Goal: Task Accomplishment & Management: Manage account settings

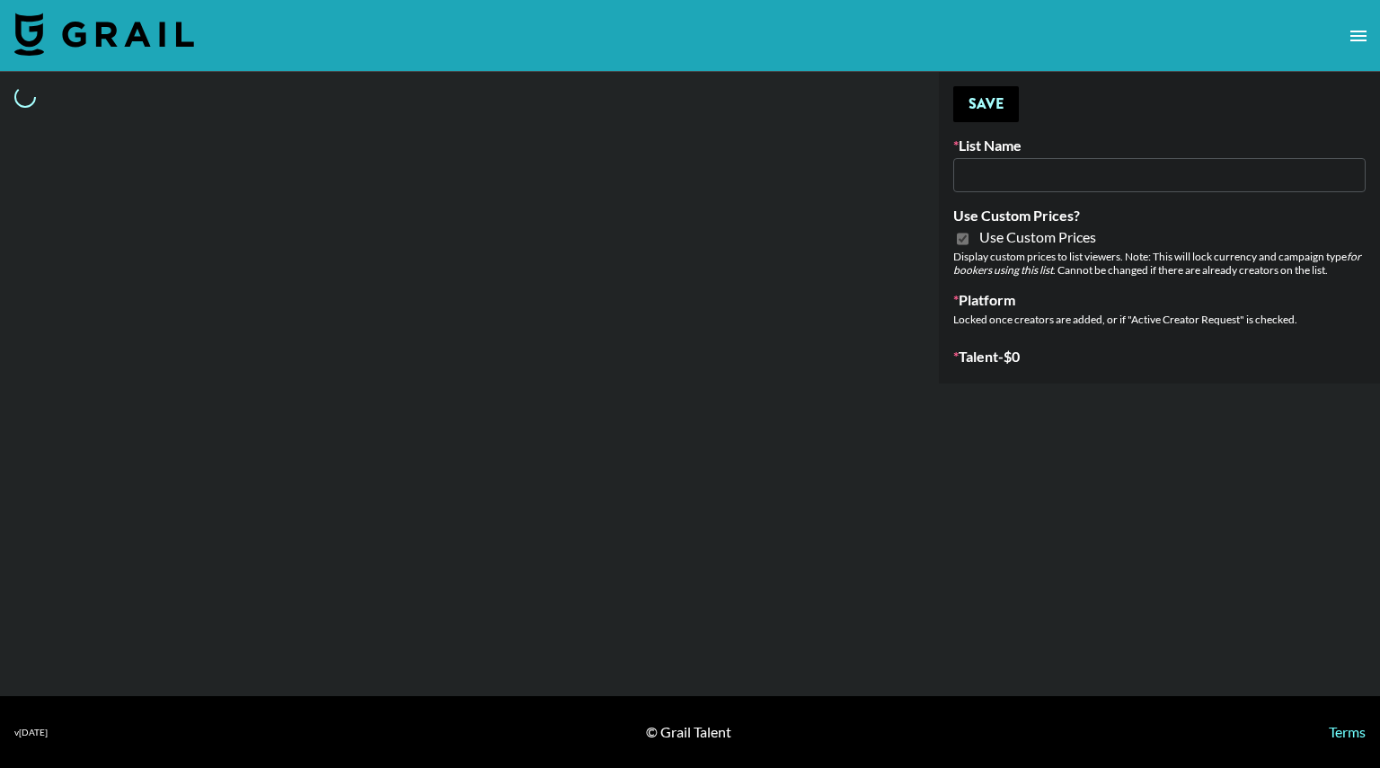
type input "Primal Harvest NEW ([DATE])"
checkbox input "true"
select select "Brand"
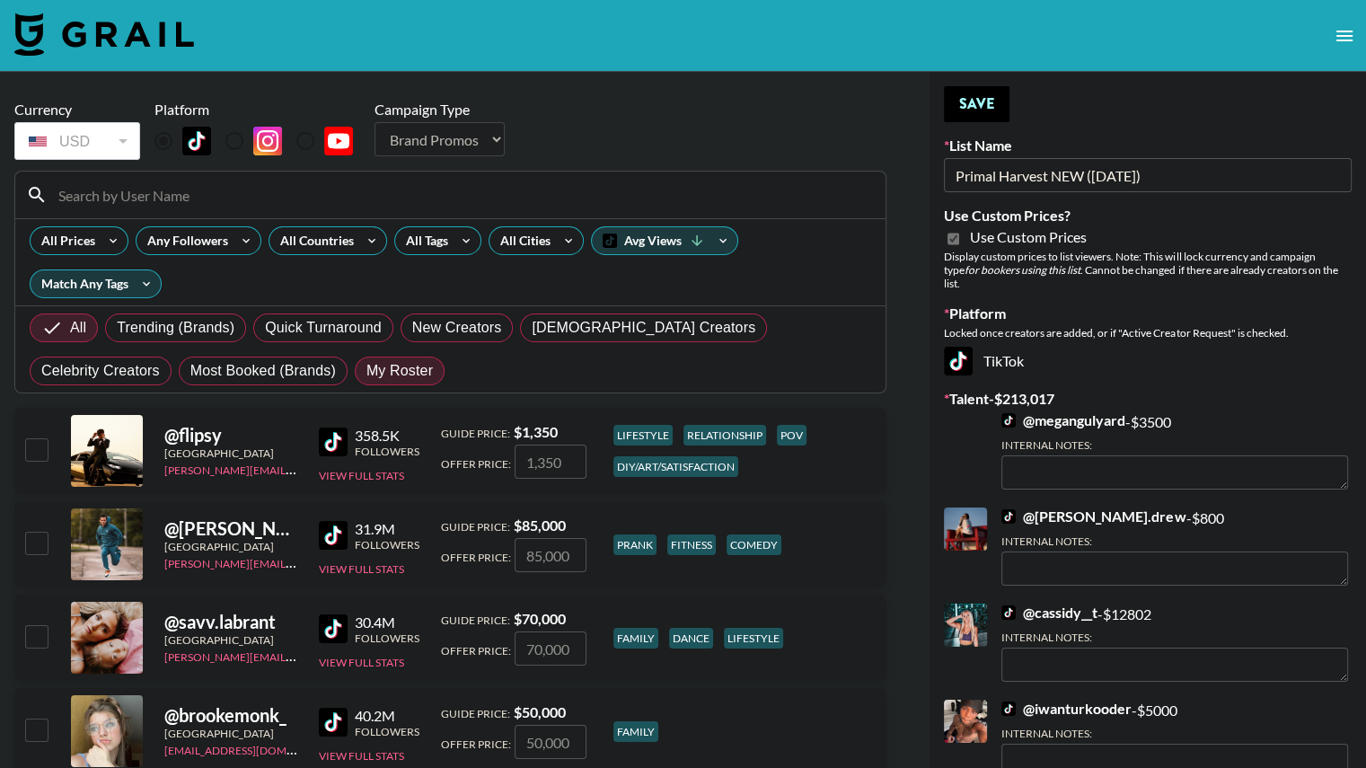
click at [367, 377] on span "My Roster" at bounding box center [400, 371] width 66 height 22
click at [367, 371] on input "My Roster" at bounding box center [367, 371] width 0 height 0
radio input "true"
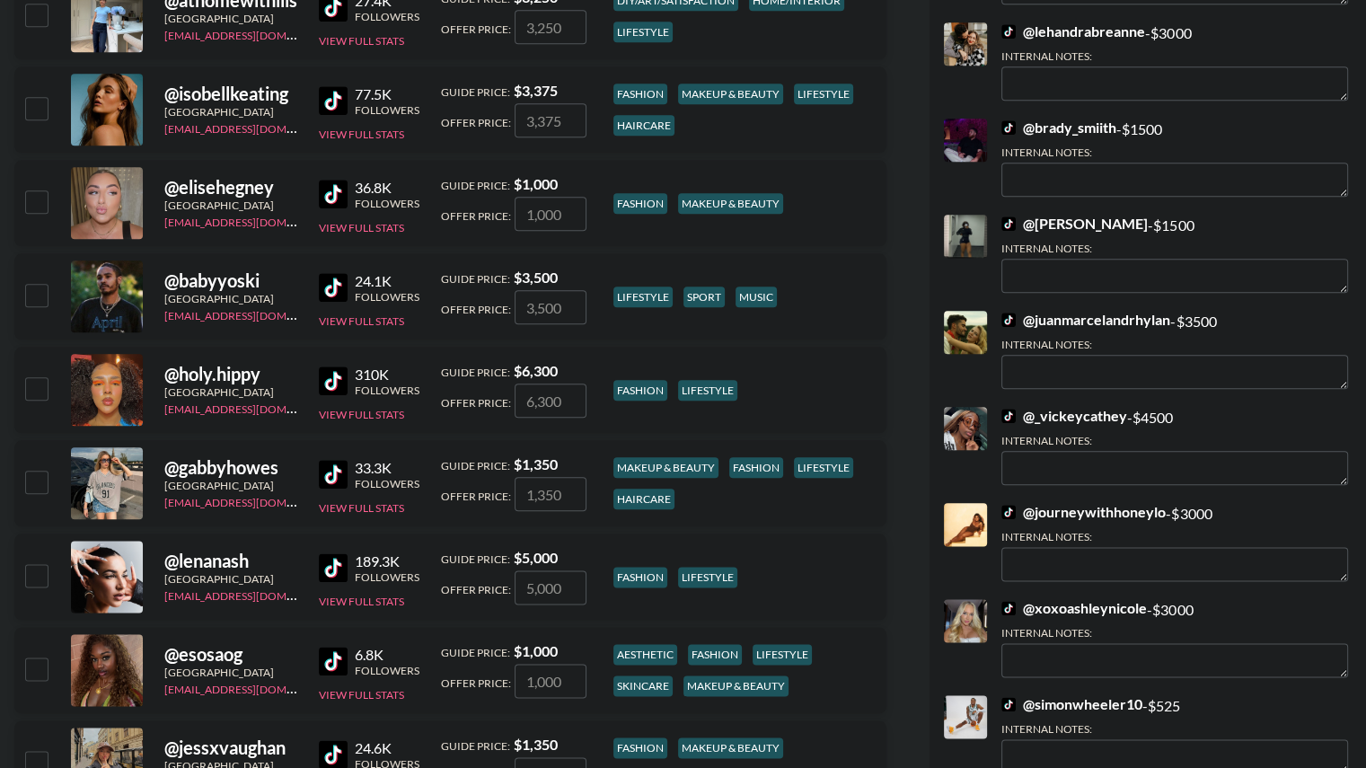
scroll to position [2119, 0]
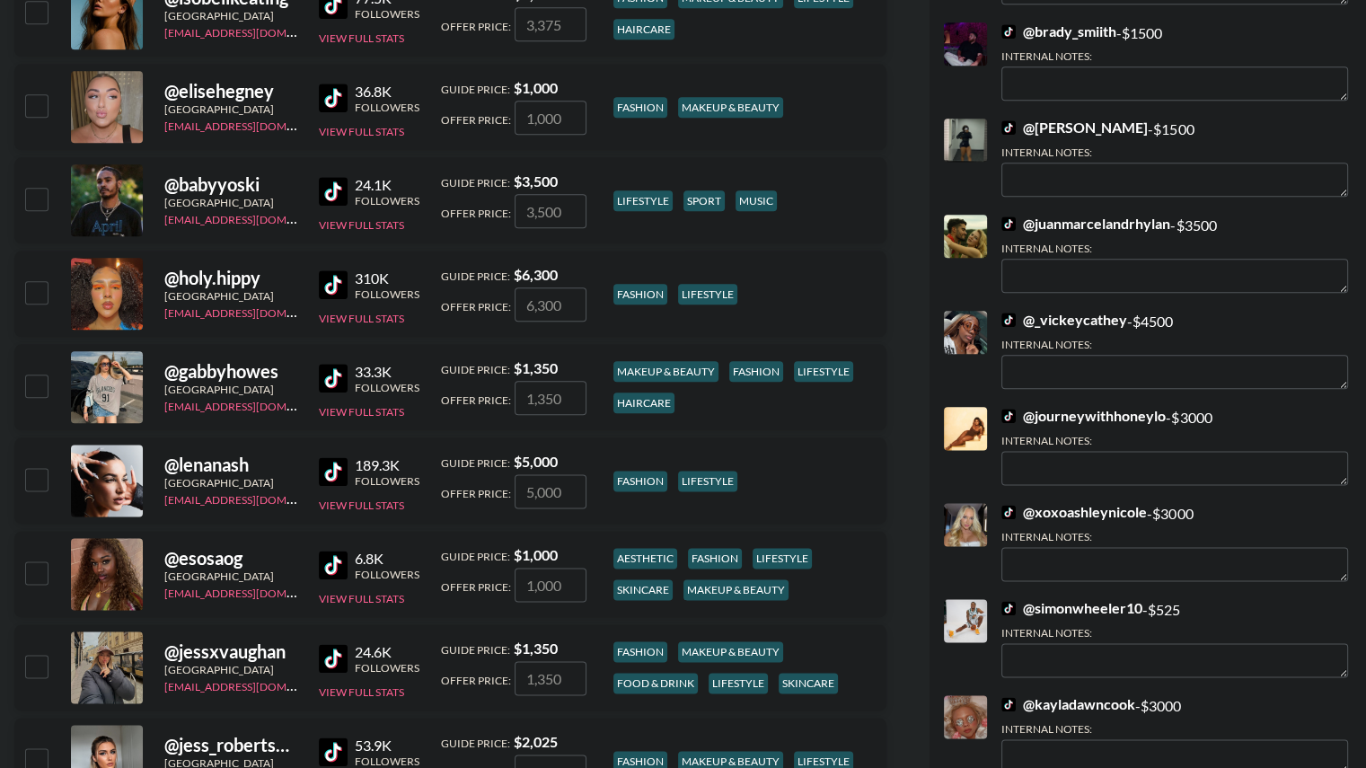
click at [26, 296] on input "checkbox" at bounding box center [36, 292] width 22 height 22
checkbox input "true"
type input "6300"
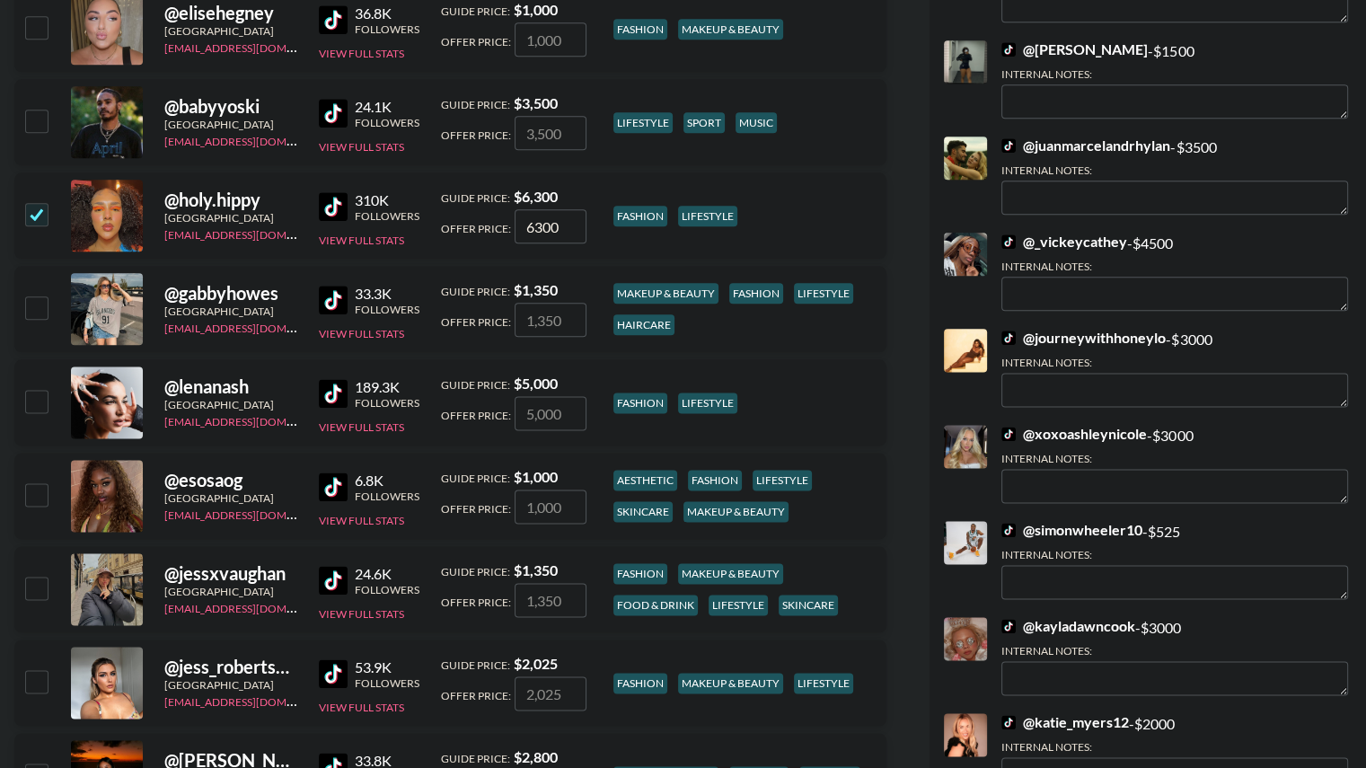
scroll to position [2205, 0]
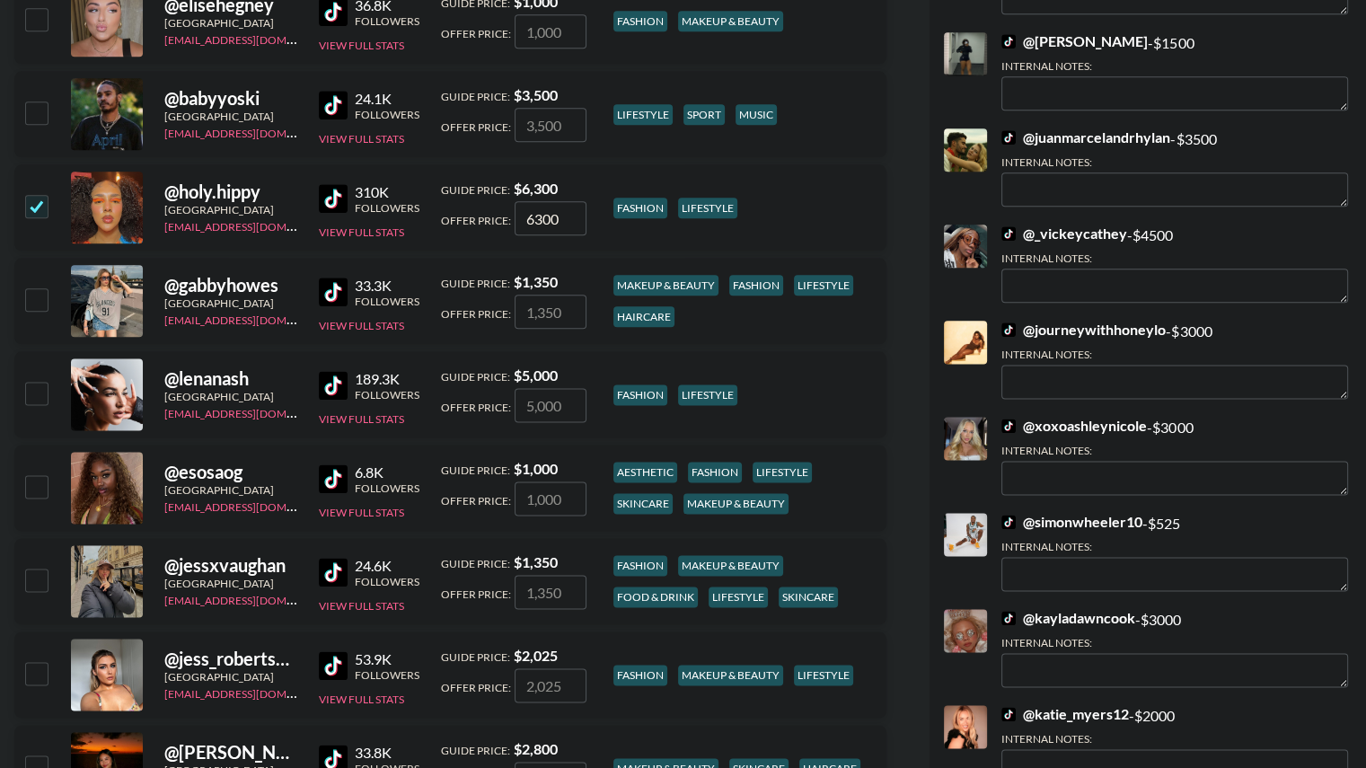
click at [38, 484] on input "checkbox" at bounding box center [36, 486] width 22 height 22
checkbox input "true"
type input "1000"
click at [38, 484] on input "checkbox" at bounding box center [36, 486] width 22 height 22
checkbox input "false"
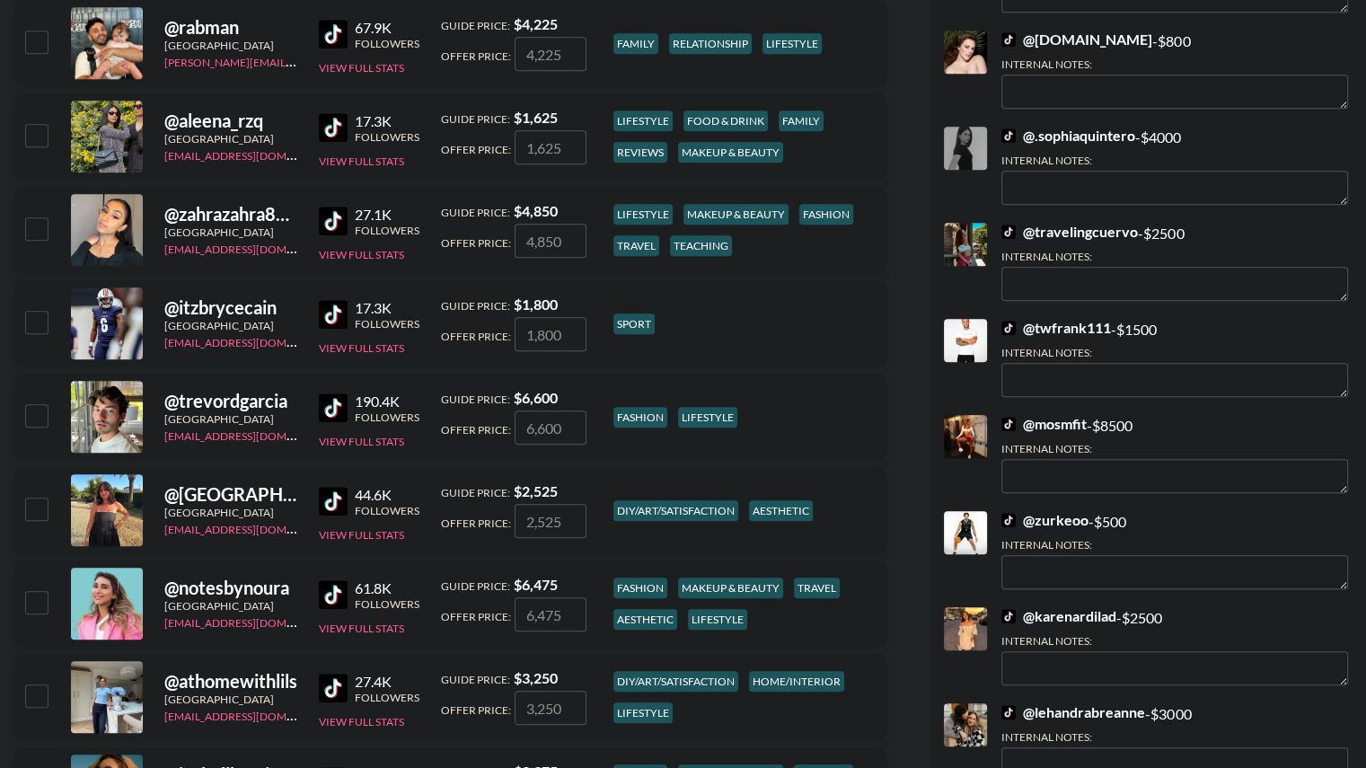
scroll to position [1304, 0]
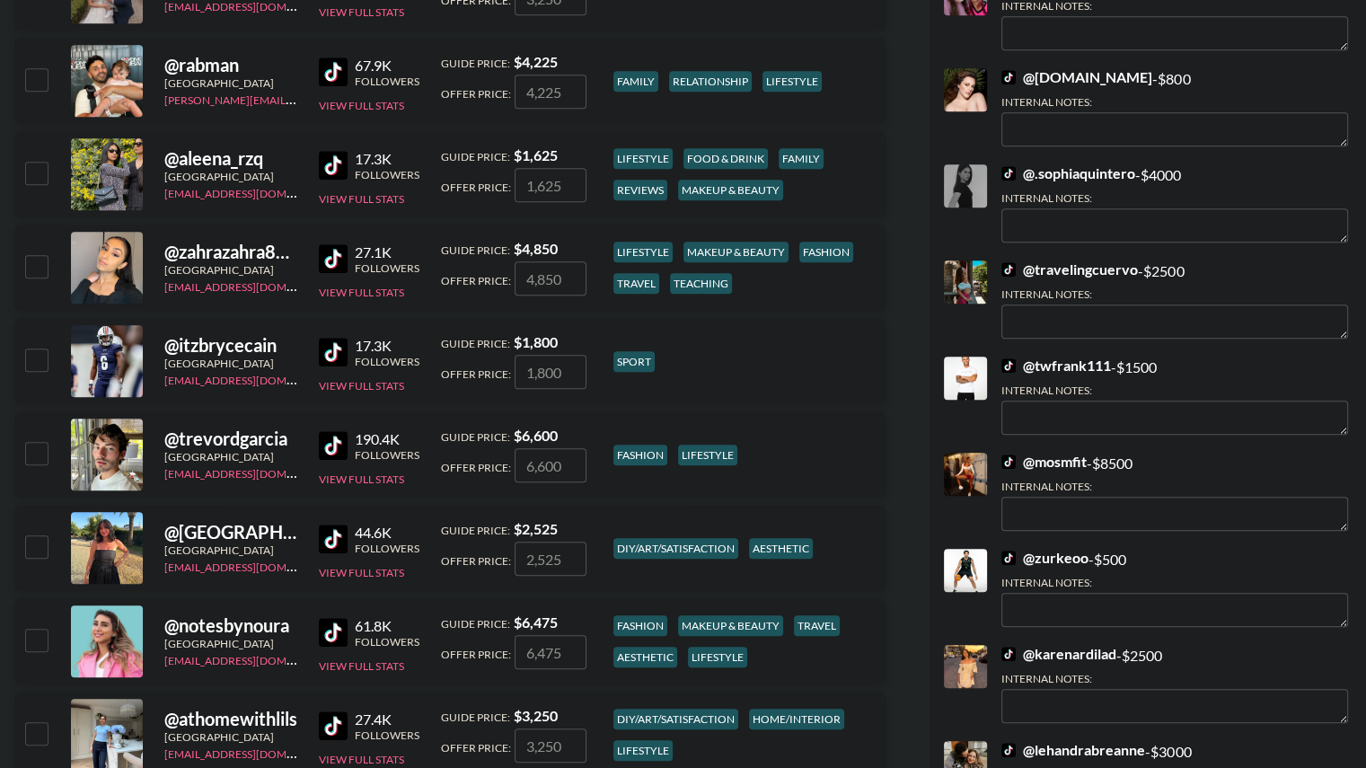
click at [31, 457] on input "checkbox" at bounding box center [36, 453] width 22 height 22
checkbox input "true"
type input "6600"
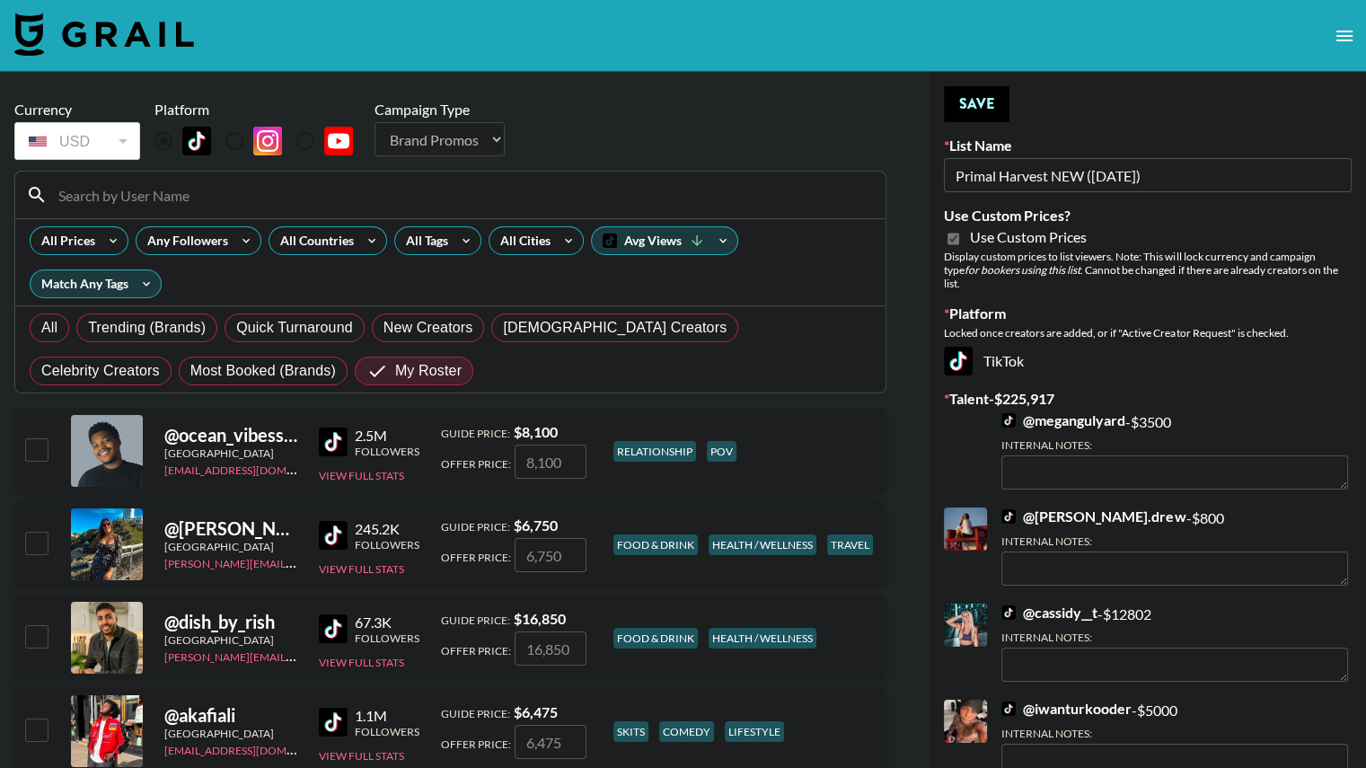
scroll to position [0, 0]
click at [985, 96] on button "Save" at bounding box center [977, 104] width 66 height 36
